Goal: Task Accomplishment & Management: Manage account settings

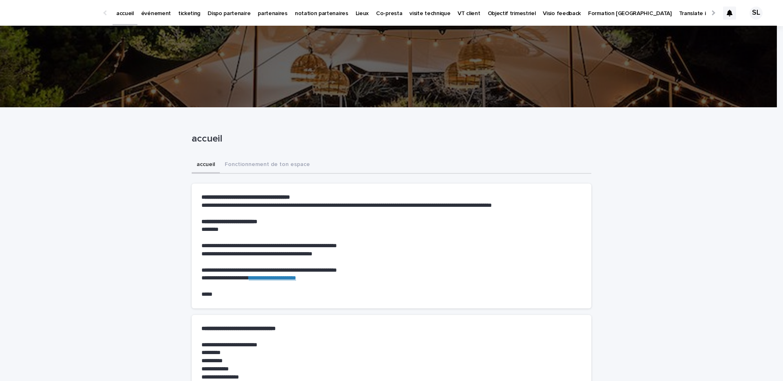
click at [163, 14] on p "événement" at bounding box center [156, 8] width 30 height 17
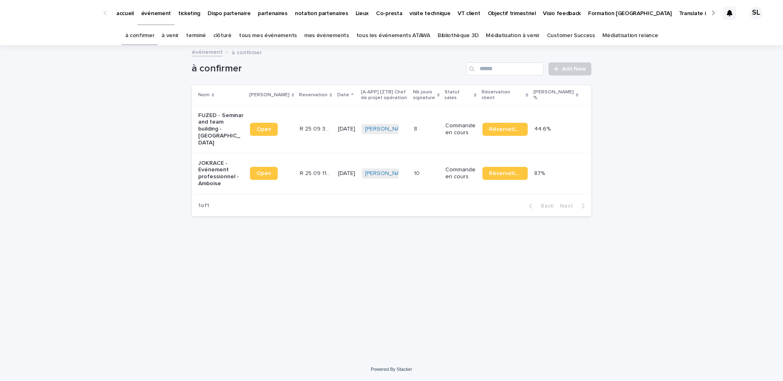
click at [179, 40] on link "à venir" at bounding box center [169, 35] width 17 height 19
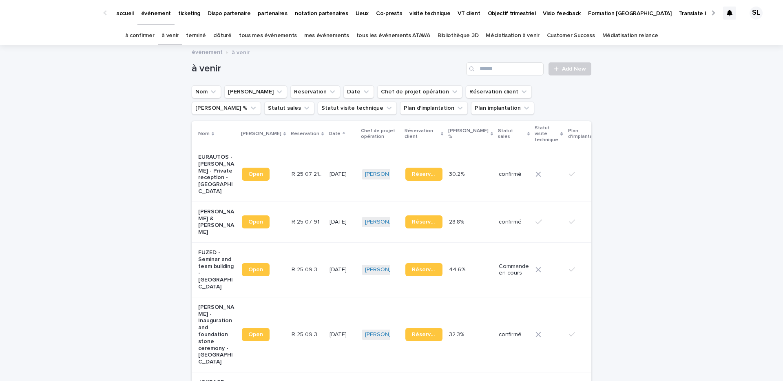
click at [203, 48] on link "événement" at bounding box center [207, 51] width 31 height 9
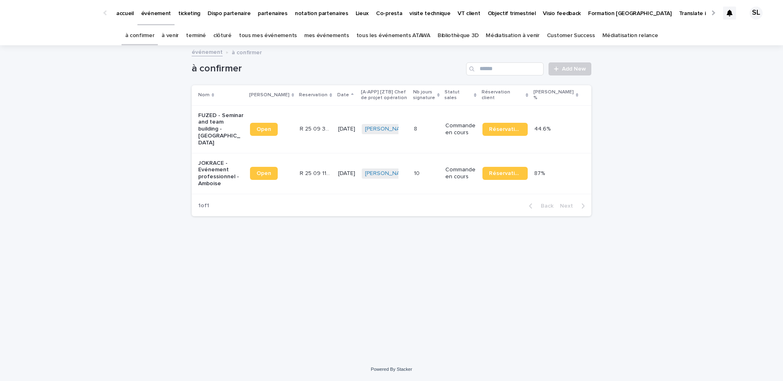
click at [205, 38] on link "terminé" at bounding box center [196, 35] width 20 height 19
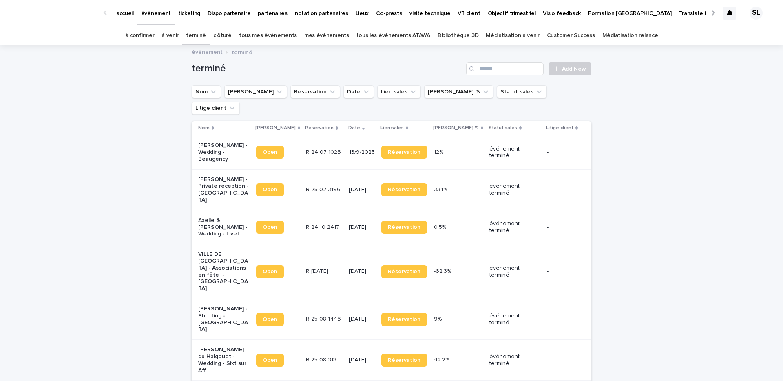
click at [229, 251] on p "VILLE DE [GEOGRAPHIC_DATA] - Associations en fête - [GEOGRAPHIC_DATA]" at bounding box center [223, 271] width 51 height 41
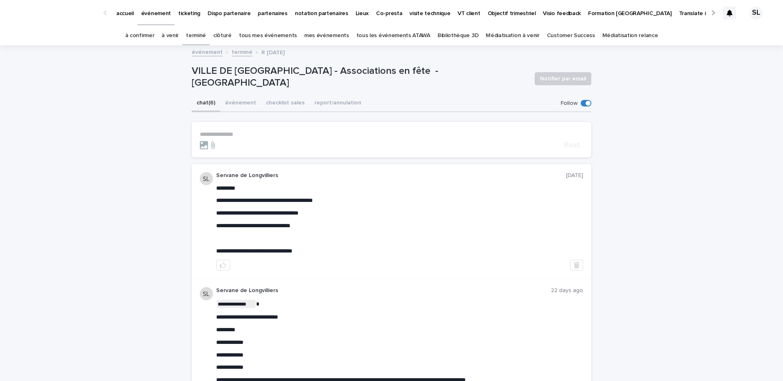
click at [253, 132] on p "**********" at bounding box center [391, 134] width 383 height 7
click at [123, 16] on p "accueil" at bounding box center [125, 8] width 18 height 17
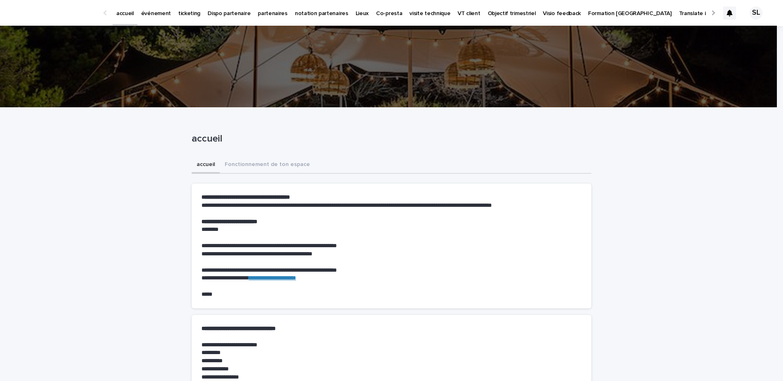
click at [131, 15] on p "accueil" at bounding box center [125, 8] width 18 height 17
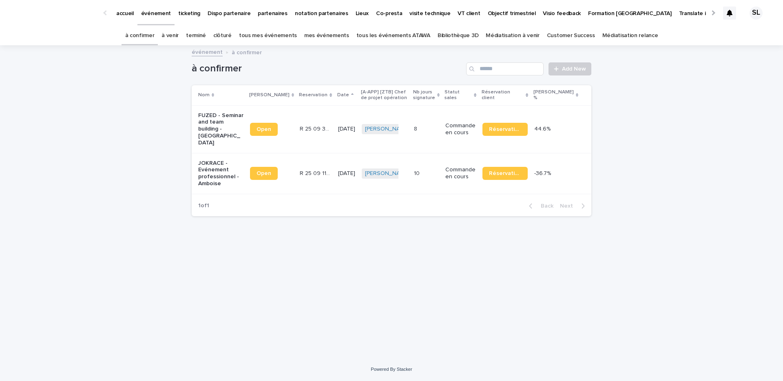
click at [179, 29] on link "à venir" at bounding box center [169, 35] width 17 height 19
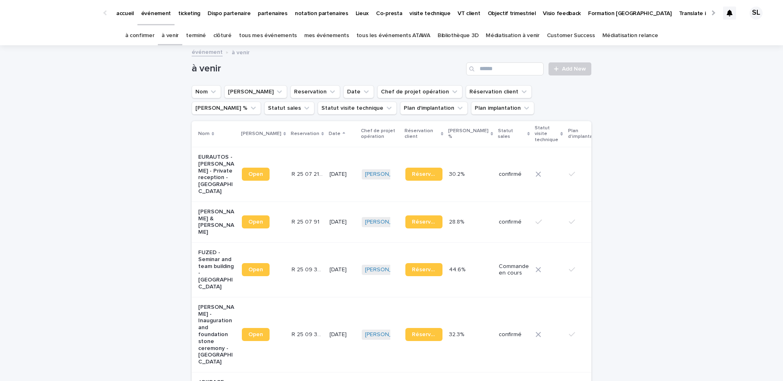
click at [740, 7] on div "SL" at bounding box center [753, 13] width 26 height 13
click at [722, 11] on div at bounding box center [391, 13] width 783 height 26
click at [726, 11] on icon at bounding box center [729, 13] width 6 height 7
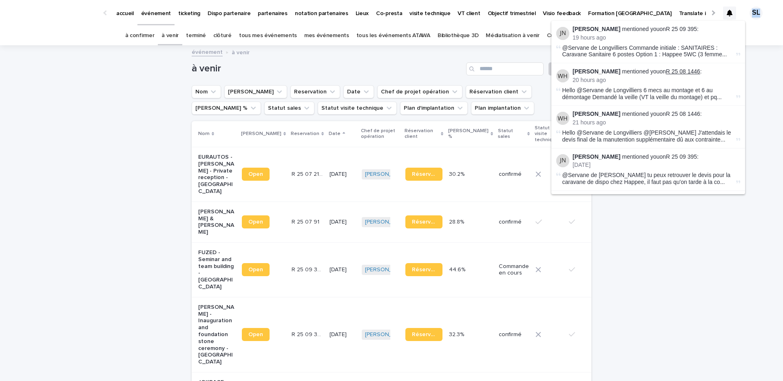
click at [670, 75] on link "R 25 08 1446" at bounding box center [683, 71] width 34 height 7
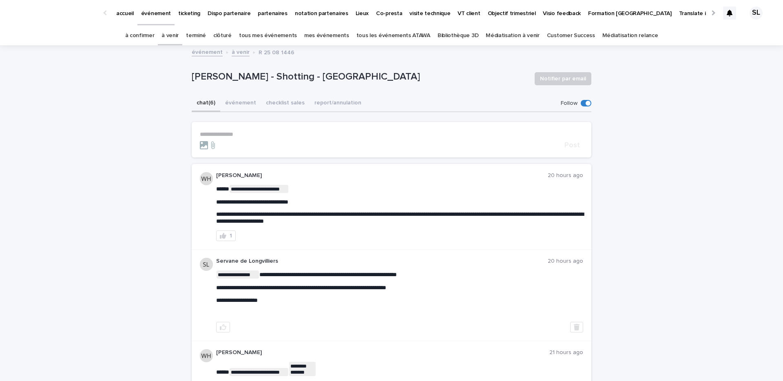
click at [263, 126] on section "**********" at bounding box center [391, 139] width 399 height 35
click at [266, 131] on p "**********" at bounding box center [391, 134] width 383 height 7
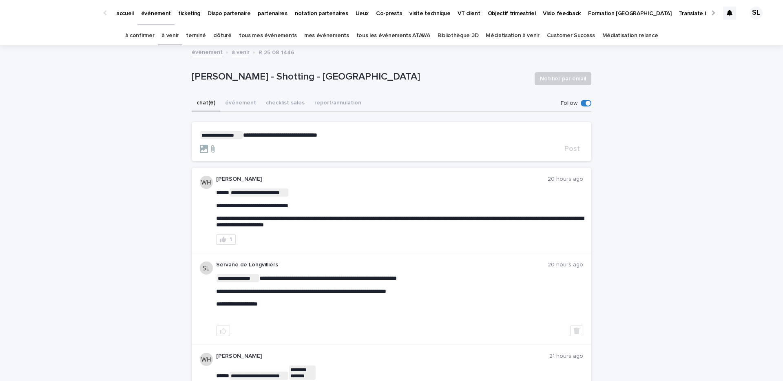
click at [313, 133] on span "**********" at bounding box center [280, 135] width 74 height 6
click at [569, 147] on span "Post" at bounding box center [571, 148] width 15 height 7
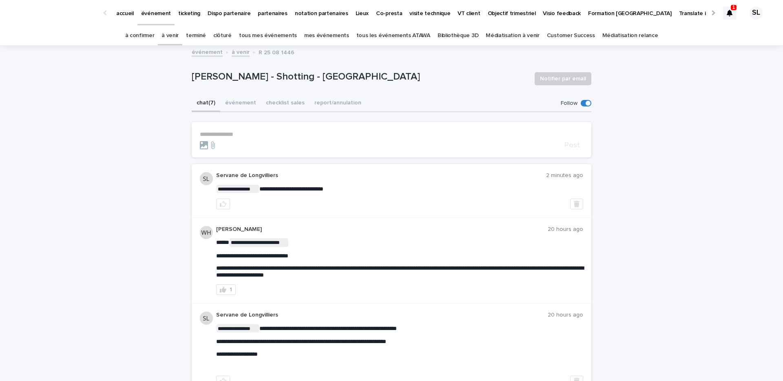
click at [179, 34] on link "à venir" at bounding box center [169, 35] width 17 height 19
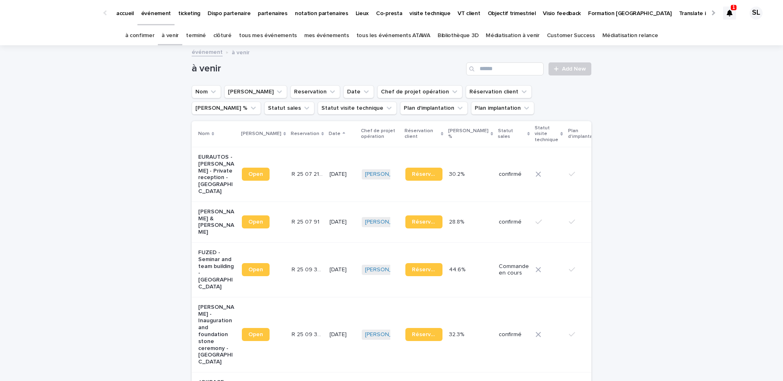
click at [728, 13] on div at bounding box center [729, 13] width 13 height 13
click at [663, 279] on div "Loading... Saving… Loading... Saving… à venir Add New Nom Lien Stacker Reservat…" at bounding box center [391, 356] width 783 height 620
click at [197, 35] on link "terminé" at bounding box center [196, 35] width 20 height 19
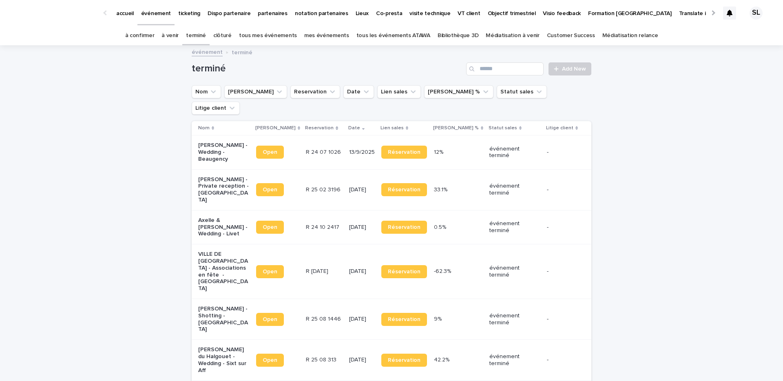
click at [213, 176] on p "[PERSON_NAME] - Private reception - [GEOGRAPHIC_DATA]" at bounding box center [223, 189] width 51 height 27
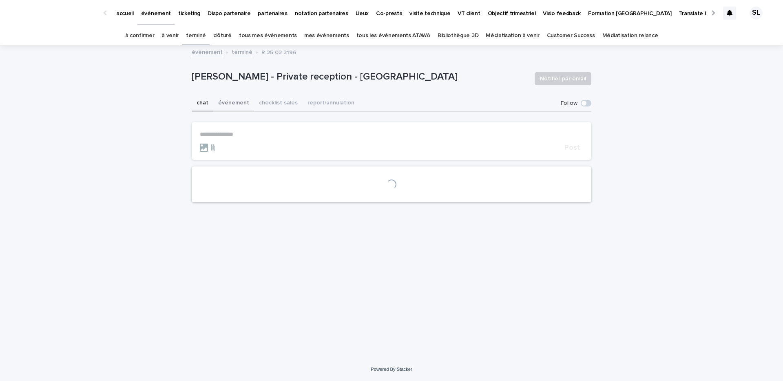
click at [239, 105] on button "événement" at bounding box center [233, 103] width 41 height 17
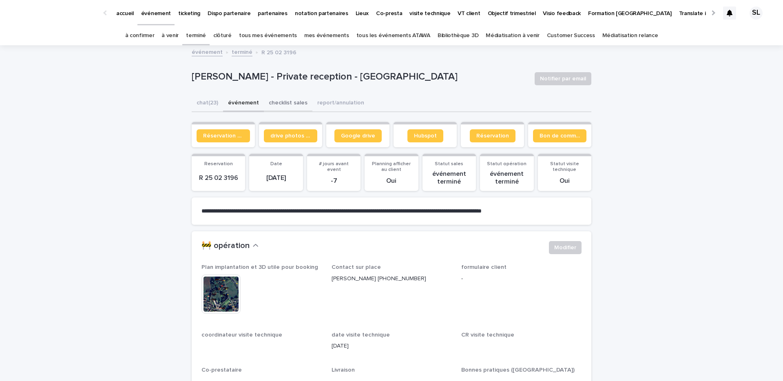
click at [284, 102] on button "checklist sales" at bounding box center [288, 103] width 49 height 17
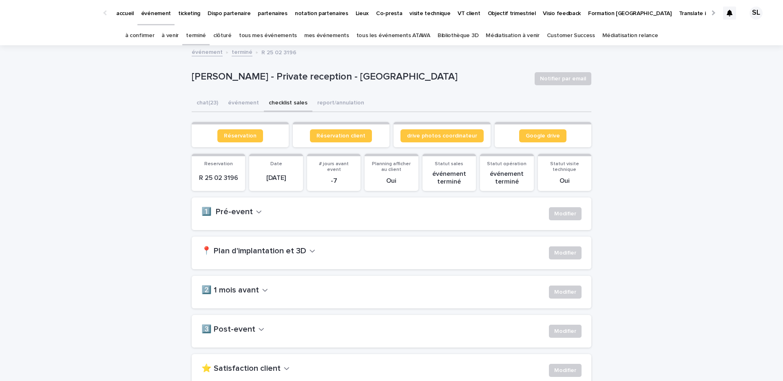
scroll to position [115, 0]
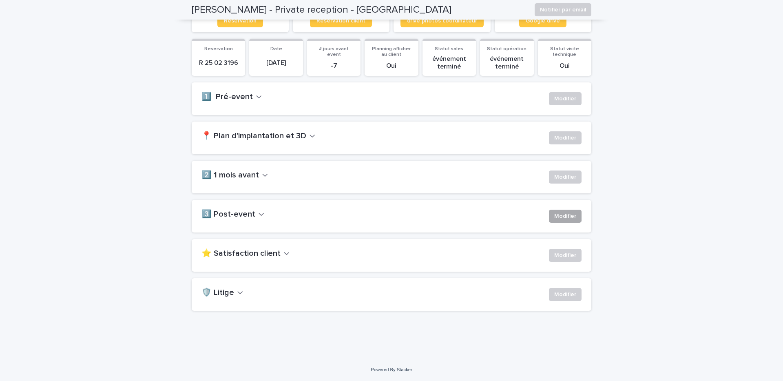
click at [564, 219] on span "Modifier" at bounding box center [565, 216] width 22 height 8
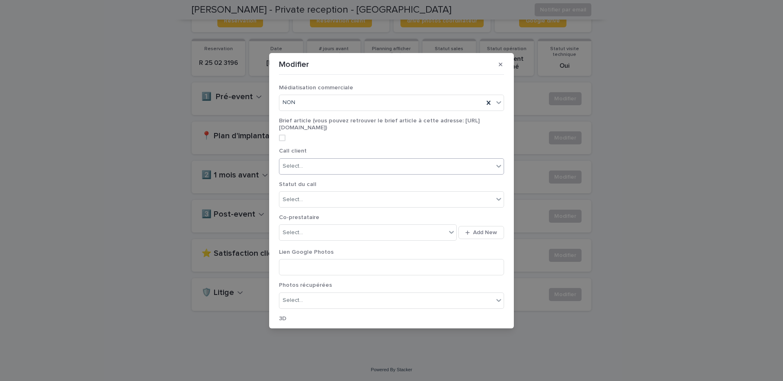
click at [293, 165] on div "Select..." at bounding box center [292, 166] width 20 height 9
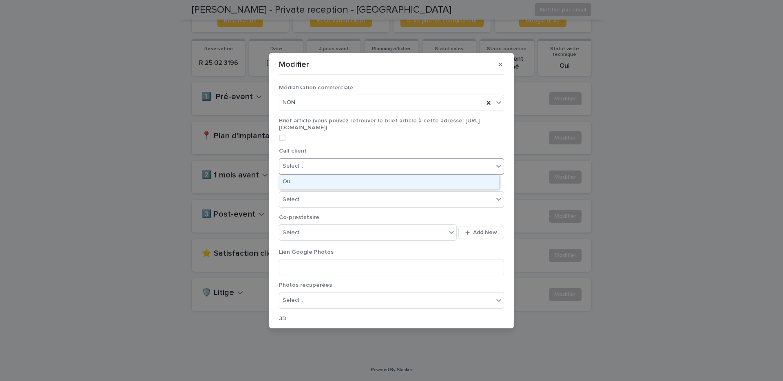
click at [297, 185] on div "Oui" at bounding box center [389, 182] width 220 height 14
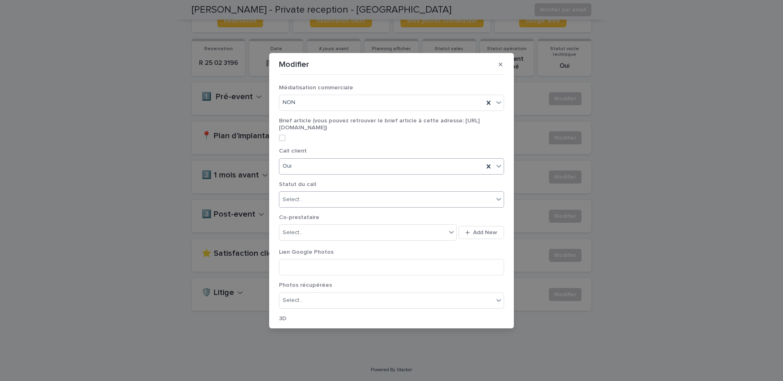
click at [301, 199] on div "Select..." at bounding box center [292, 199] width 20 height 9
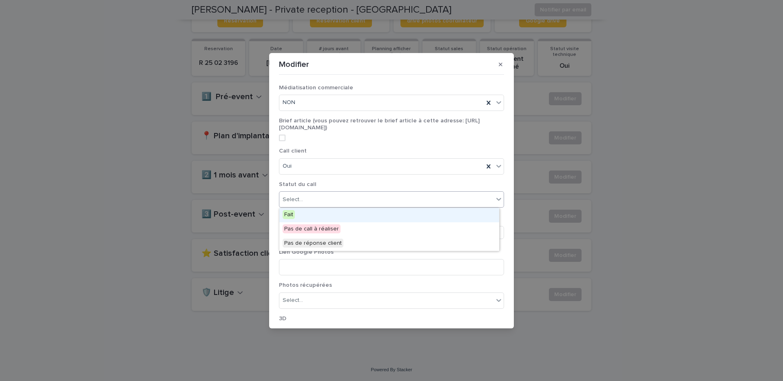
click at [305, 215] on div "Fait" at bounding box center [389, 215] width 220 height 14
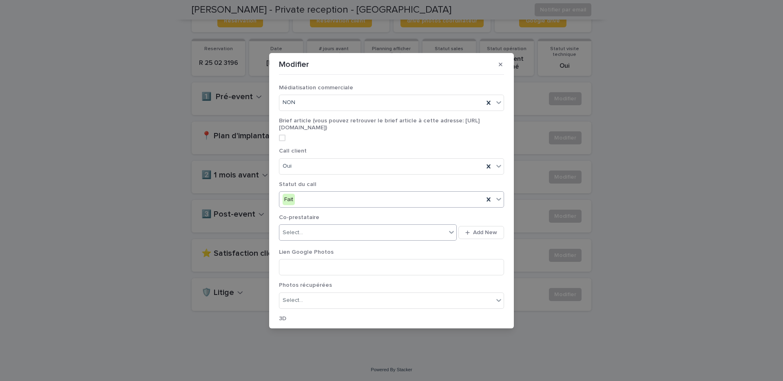
click at [311, 240] on div "Select..." at bounding box center [368, 232] width 178 height 16
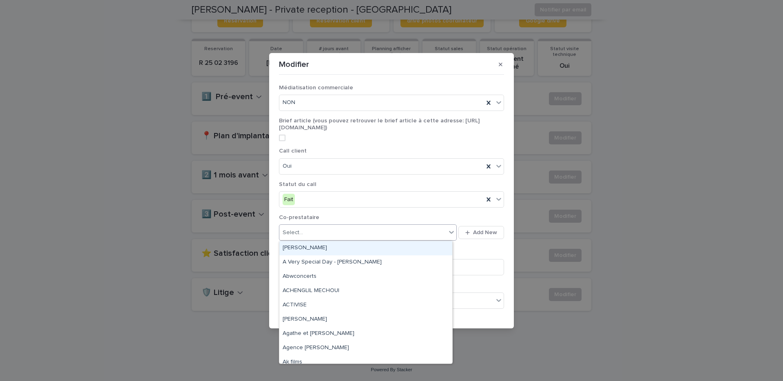
click at [307, 226] on div "Select..." at bounding box center [362, 232] width 167 height 13
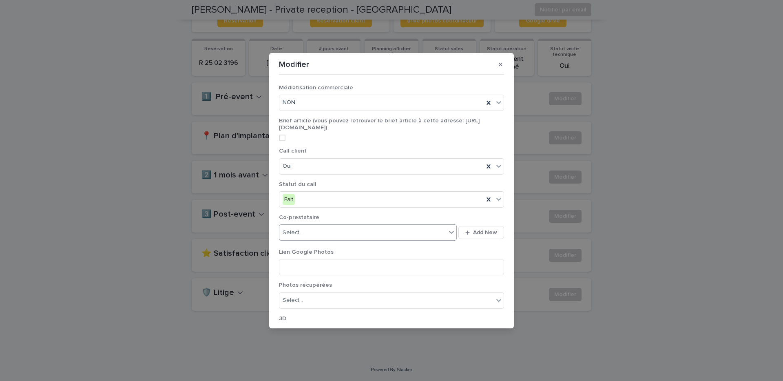
scroll to position [122, 0]
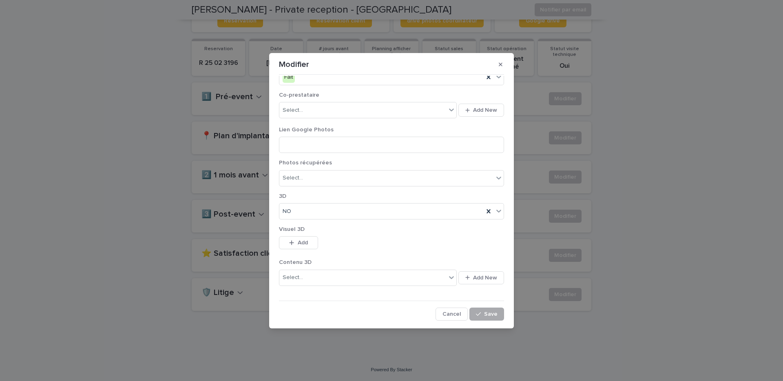
click at [485, 311] on span "Save" at bounding box center [490, 314] width 13 height 6
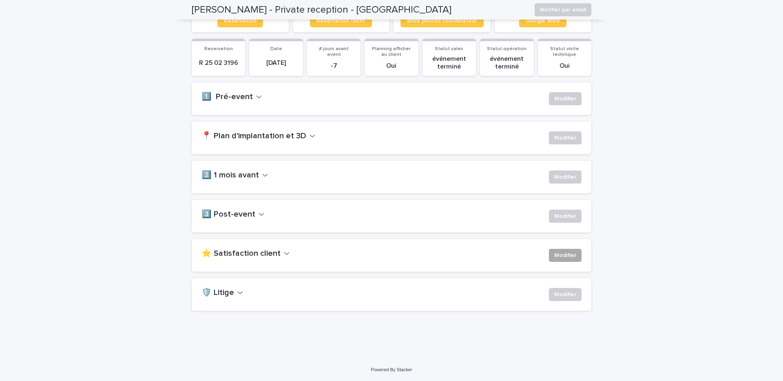
click at [567, 253] on span "Modifier" at bounding box center [565, 255] width 22 height 8
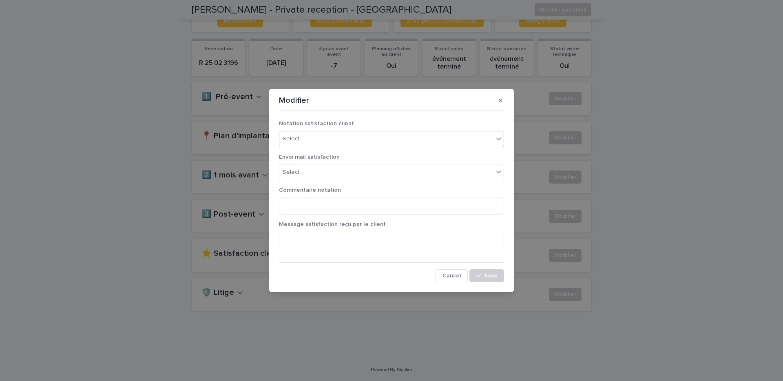
click at [382, 139] on div "Select..." at bounding box center [386, 138] width 214 height 13
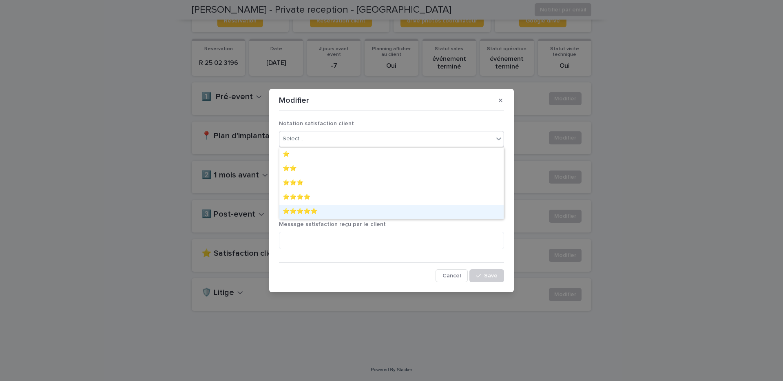
click at [333, 218] on div "⭐️⭐️⭐️⭐️⭐️" at bounding box center [391, 212] width 224 height 14
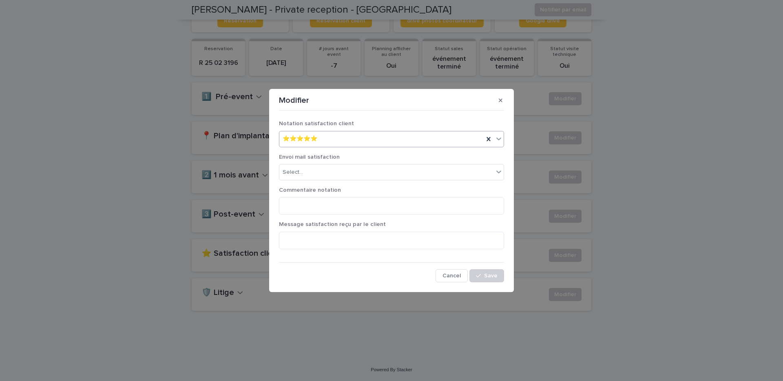
click at [318, 181] on div "Envoi mail satisfaction Select..." at bounding box center [391, 170] width 225 height 33
click at [316, 173] on div "Select..." at bounding box center [386, 171] width 214 height 13
click at [313, 188] on div "OUI" at bounding box center [391, 188] width 224 height 14
click at [316, 202] on textarea at bounding box center [391, 206] width 225 height 18
click at [323, 241] on textarea at bounding box center [391, 241] width 225 height 18
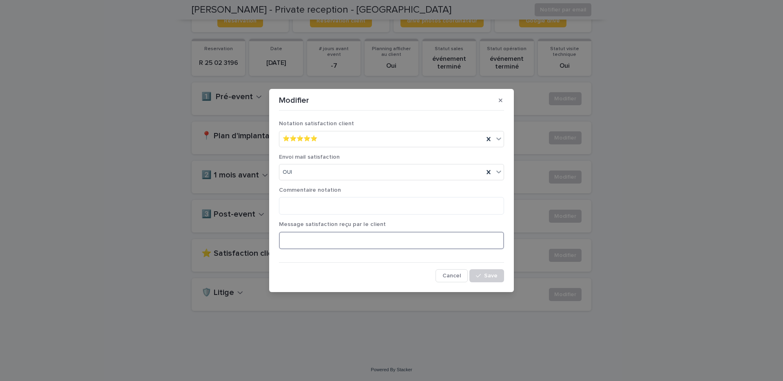
paste textarea "**********"
type textarea "**********"
drag, startPoint x: 322, startPoint y: 241, endPoint x: 263, endPoint y: 239, distance: 59.9
click at [263, 239] on div "**********" at bounding box center [391, 190] width 783 height 381
paste textarea "**********"
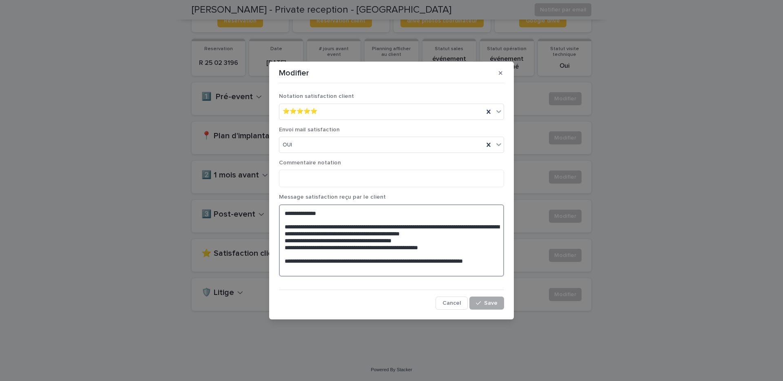
type textarea "**********"
click at [484, 303] on div "button" at bounding box center [480, 303] width 8 height 6
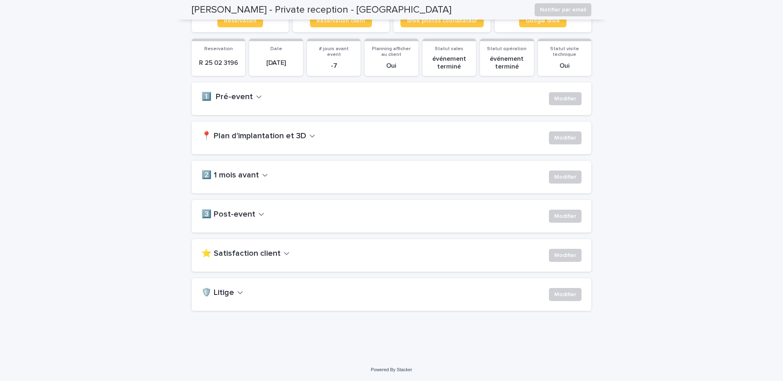
scroll to position [0, 0]
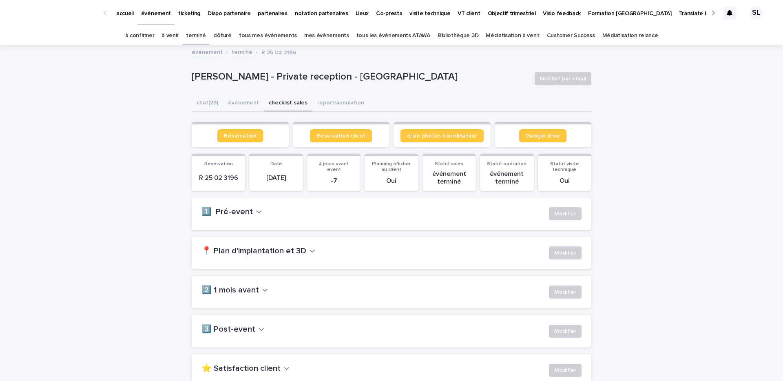
click at [127, 16] on p "accueil" at bounding box center [125, 8] width 18 height 17
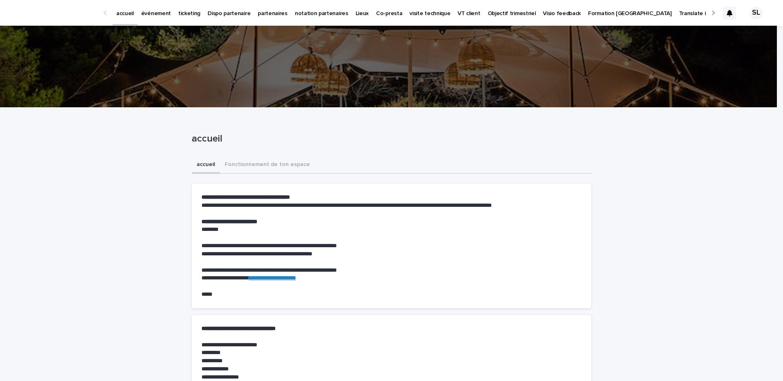
click at [161, 33] on div at bounding box center [388, 67] width 777 height 82
click at [158, 22] on link "événement" at bounding box center [155, 12] width 37 height 25
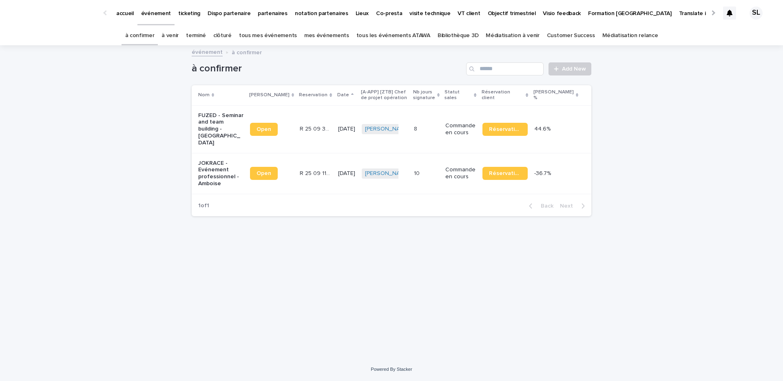
click at [234, 127] on p "FUZED - Seminar and team building - [GEOGRAPHIC_DATA]" at bounding box center [220, 129] width 45 height 34
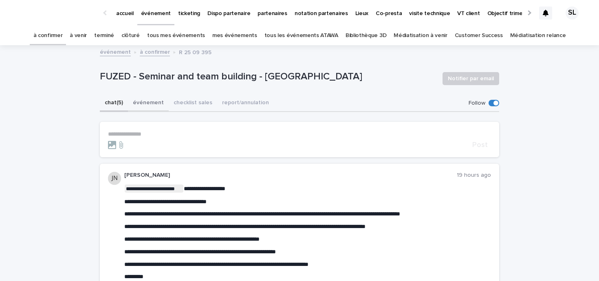
click at [146, 106] on button "événement" at bounding box center [148, 103] width 41 height 17
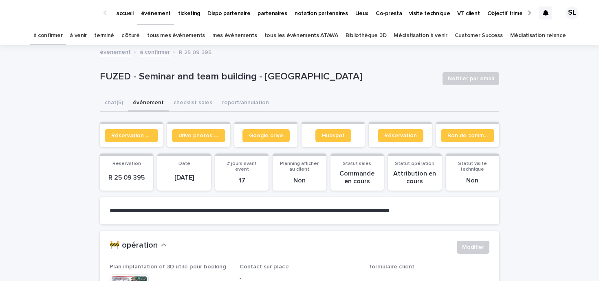
click at [126, 130] on link "Réservation client" at bounding box center [131, 135] width 53 height 13
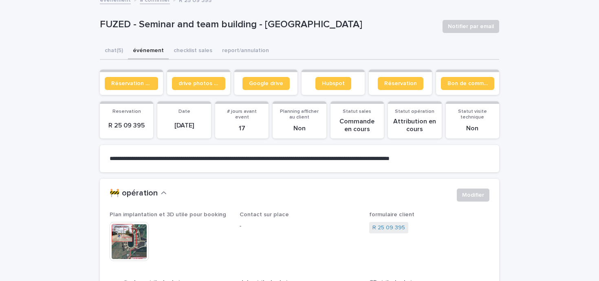
scroll to position [52, 0]
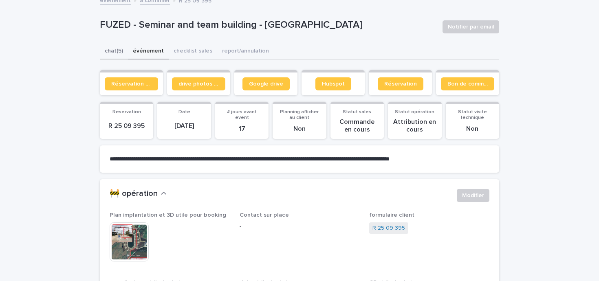
click at [106, 44] on button "chat (5)" at bounding box center [114, 51] width 28 height 17
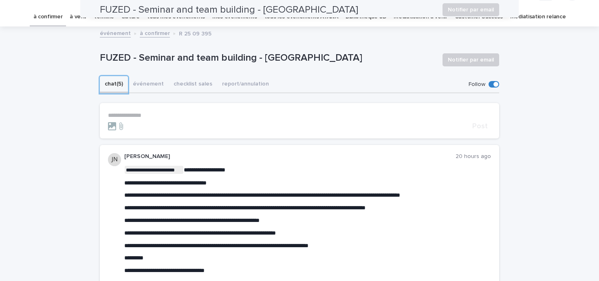
scroll to position [18, 0]
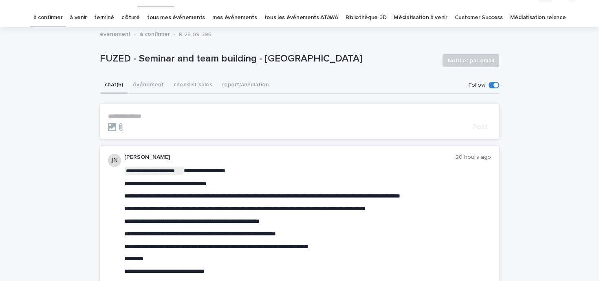
click at [146, 87] on button "événement" at bounding box center [148, 85] width 41 height 17
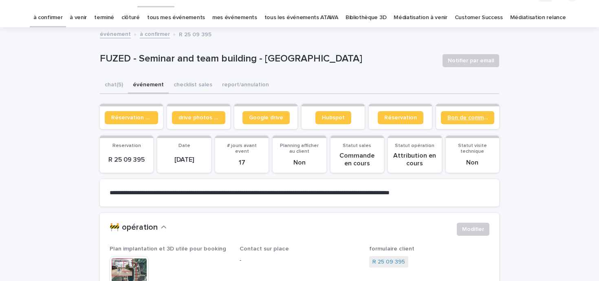
click at [452, 119] on span "Bon de commande" at bounding box center [468, 118] width 40 height 6
click at [110, 90] on button "chat (5)" at bounding box center [114, 85] width 28 height 17
